Goal: Transaction & Acquisition: Purchase product/service

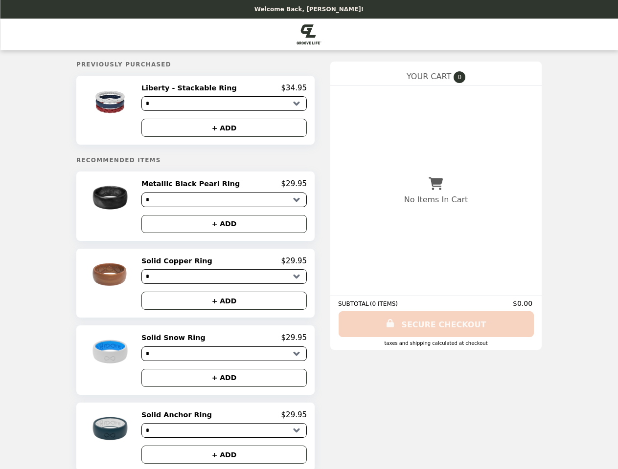
click at [128, 111] on img at bounding box center [111, 102] width 57 height 37
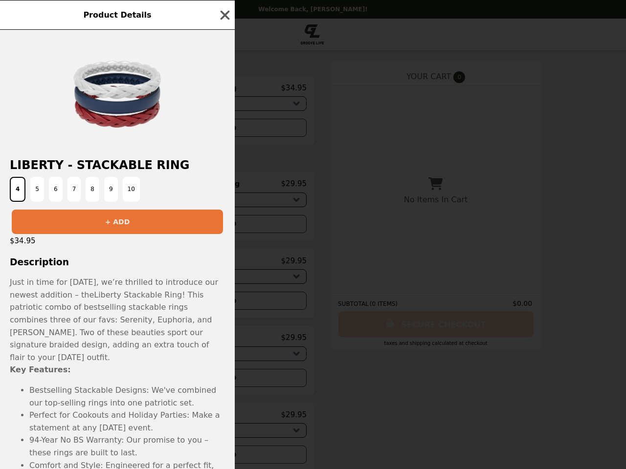
click at [224, 130] on div at bounding box center [117, 89] width 235 height 119
click at [128, 209] on div "Product Details Liberty - Stackable Ring 4 5 6 7 8 9 10 + ADD $34.95 Descriptio…" at bounding box center [313, 234] width 626 height 469
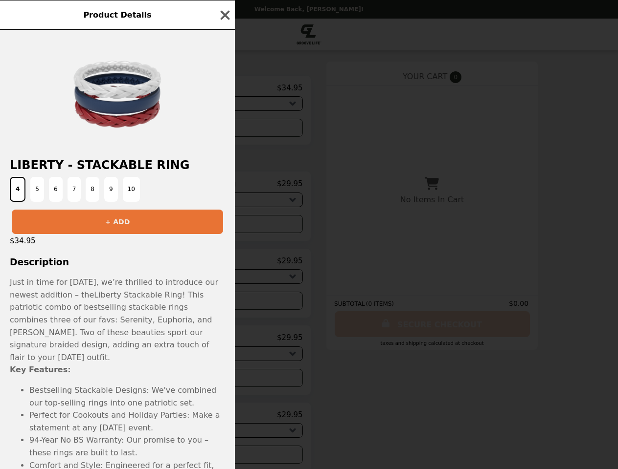
click at [224, 187] on h2 "Metallic Black Pearl Ring" at bounding box center [188, 183] width 102 height 9
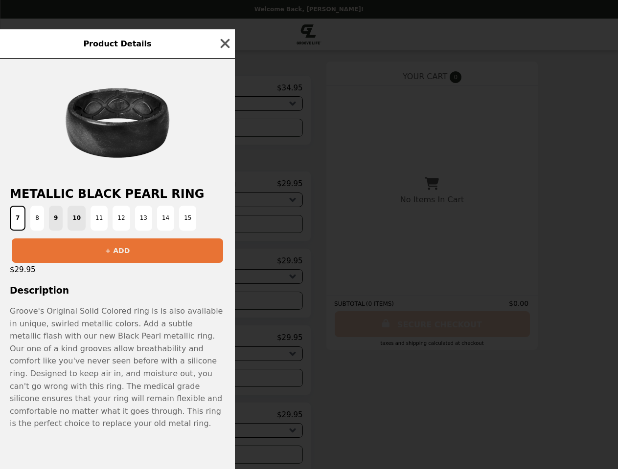
click at [224, 227] on div "Product Details Metallic Black Pearl Ring 7 8 9 10 11 12 13 14 15 + ADD $29.95 …" at bounding box center [309, 234] width 618 height 469
click at [128, 277] on div "$29.95" at bounding box center [117, 270] width 235 height 14
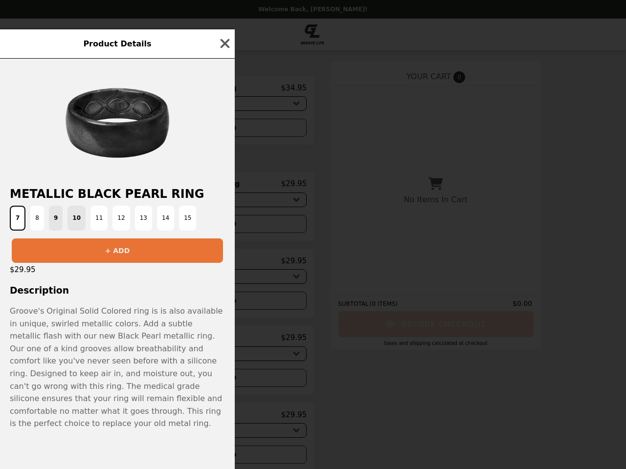
click at [224, 265] on div "Product Details Metallic Black Pearl Ring 7 8 9 10 11 12 13 14 15 + ADD $29.95 …" at bounding box center [313, 234] width 626 height 469
click at [224, 305] on button "+ ADD" at bounding box center [223, 301] width 165 height 18
